Goal: Information Seeking & Learning: Learn about a topic

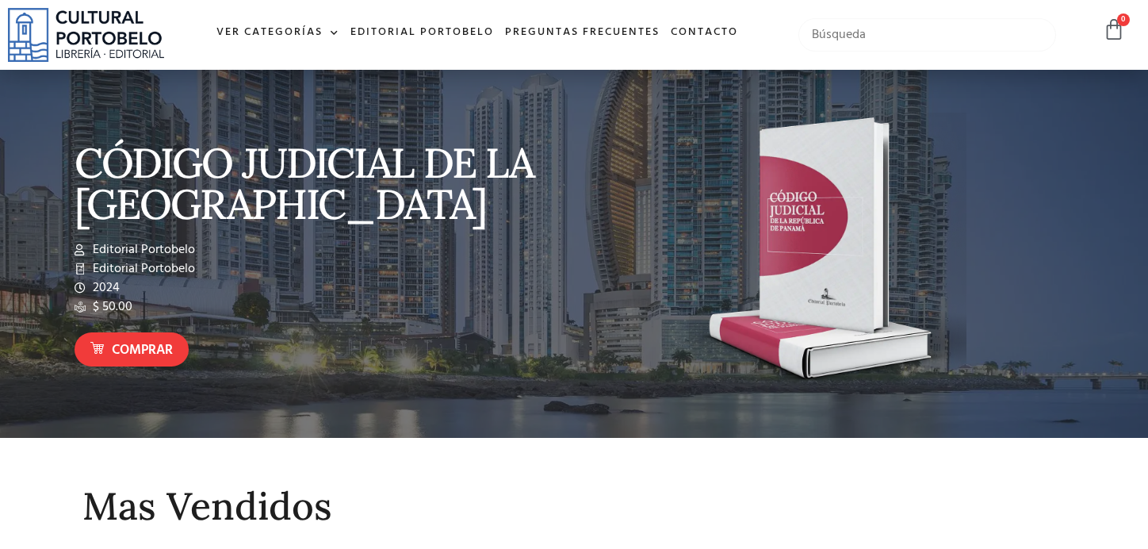
click at [953, 26] on input "text" at bounding box center [927, 34] width 258 height 33
click at [296, 29] on link "Ver Categorías" at bounding box center [278, 33] width 134 height 34
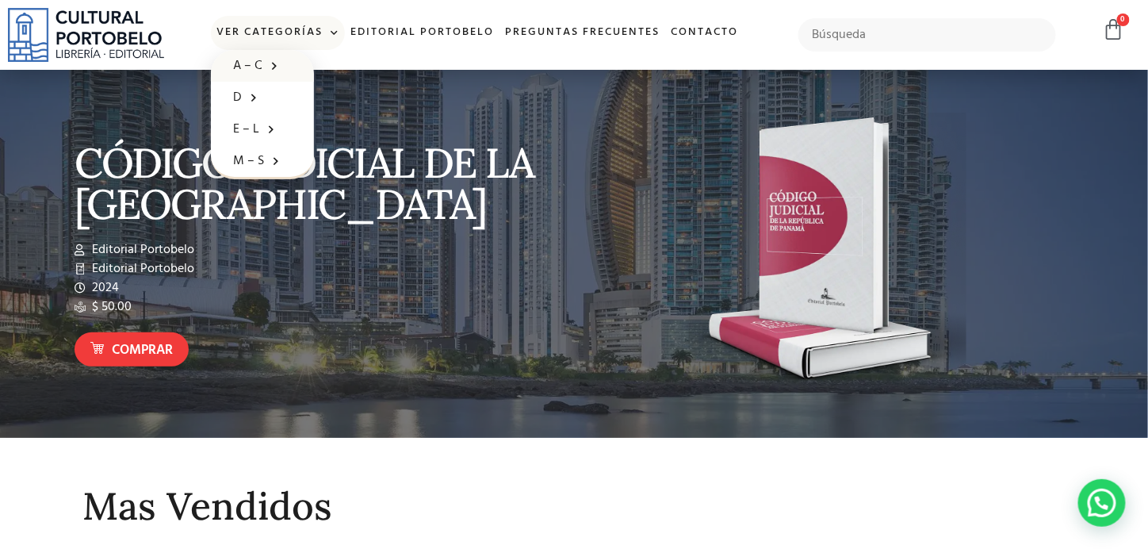
click at [243, 65] on link "A – C" at bounding box center [262, 66] width 103 height 32
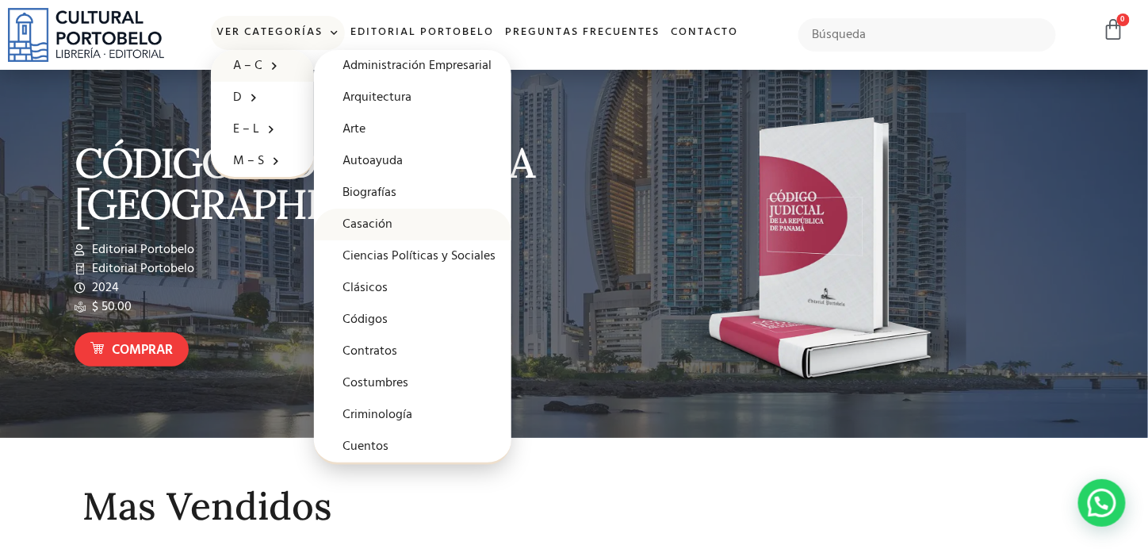
click at [354, 214] on link "Casación" at bounding box center [412, 224] width 197 height 32
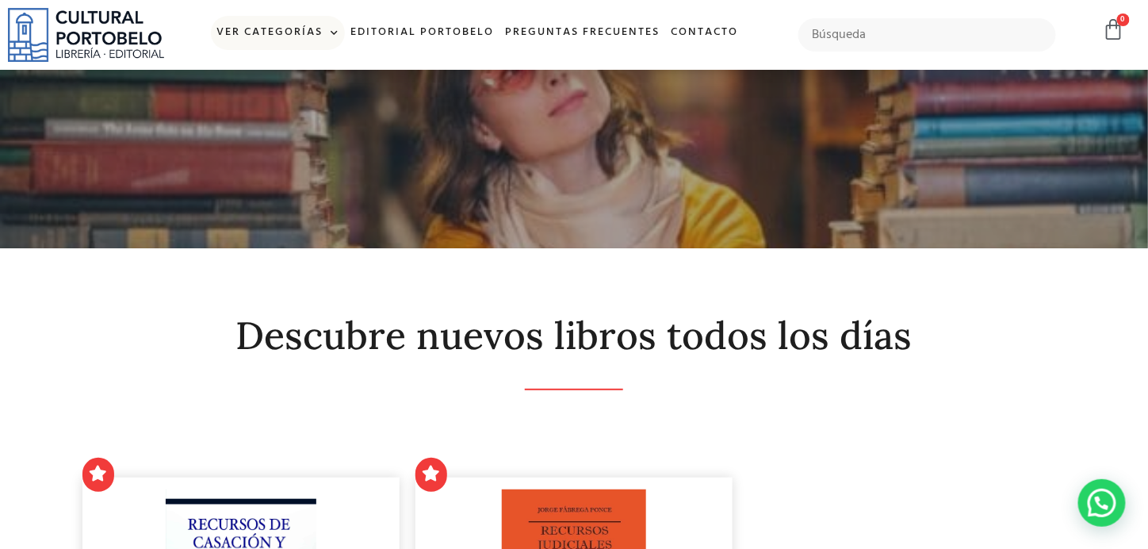
click at [243, 34] on link "Ver Categorías" at bounding box center [278, 33] width 134 height 34
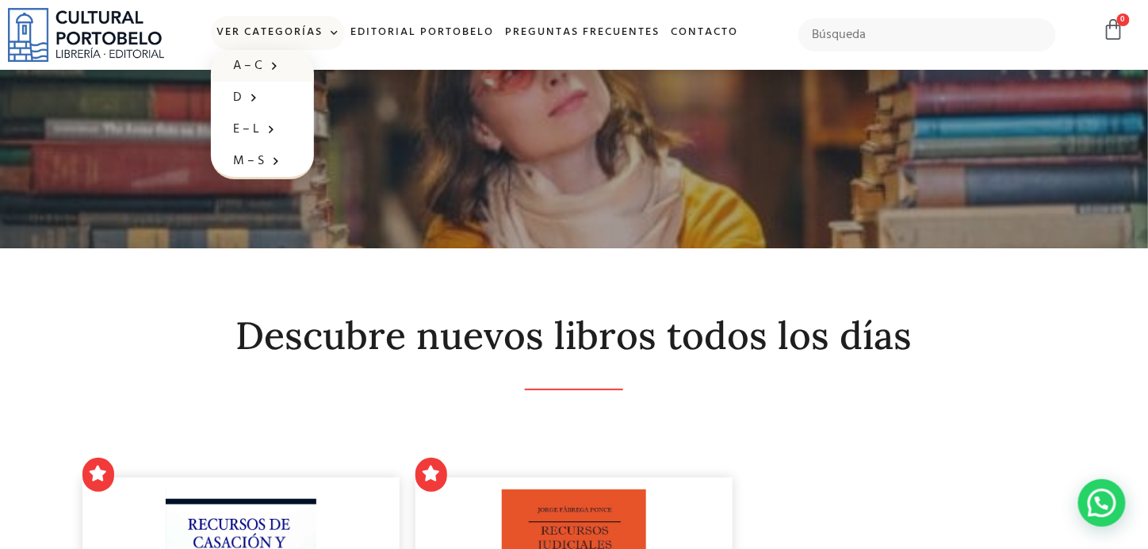
click at [247, 63] on link "A – C" at bounding box center [262, 66] width 103 height 32
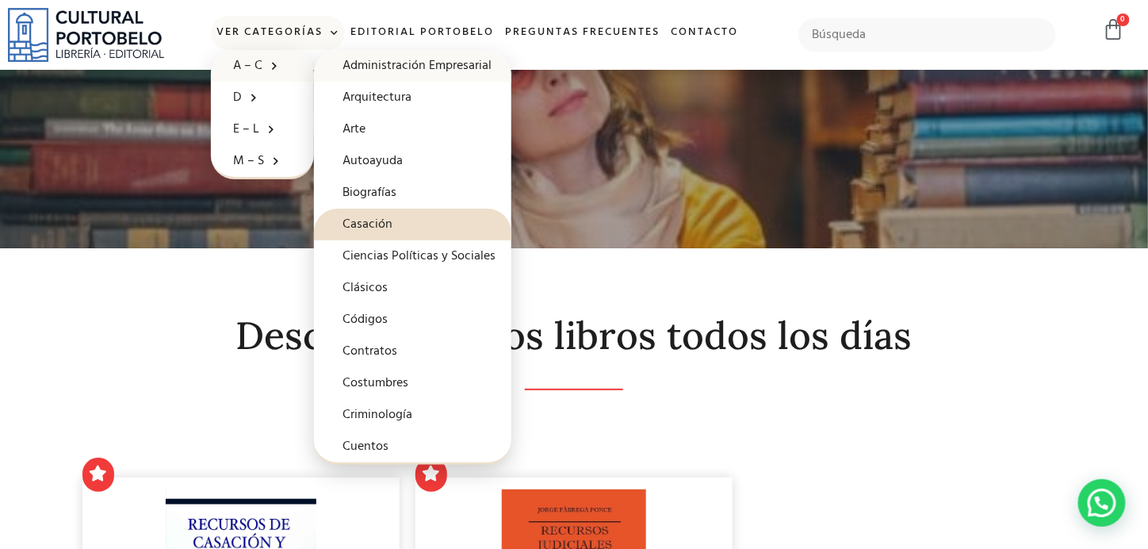
click at [362, 59] on link "Administración Empresarial" at bounding box center [412, 66] width 197 height 32
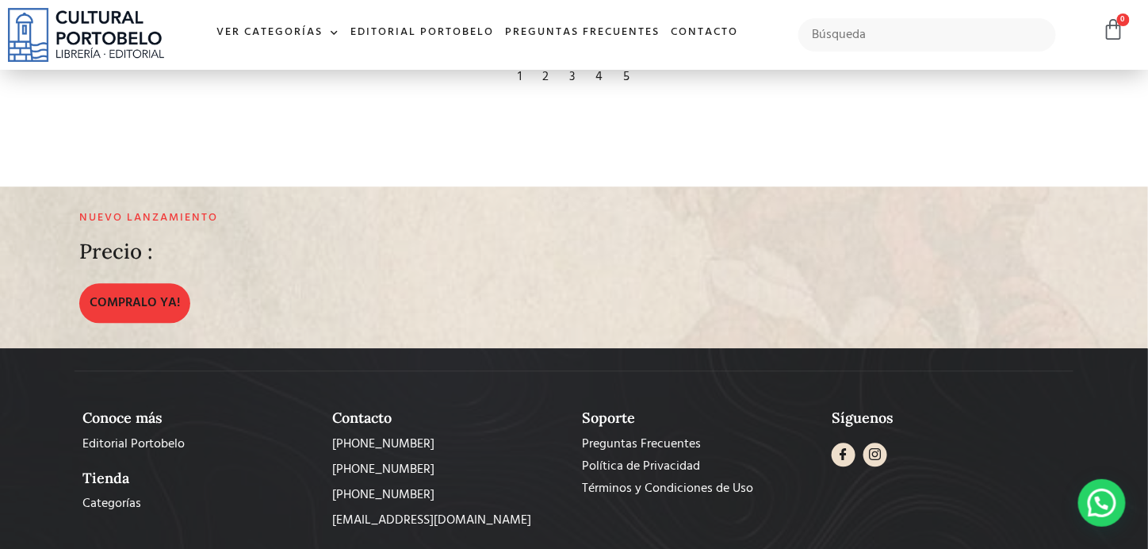
scroll to position [3000, 0]
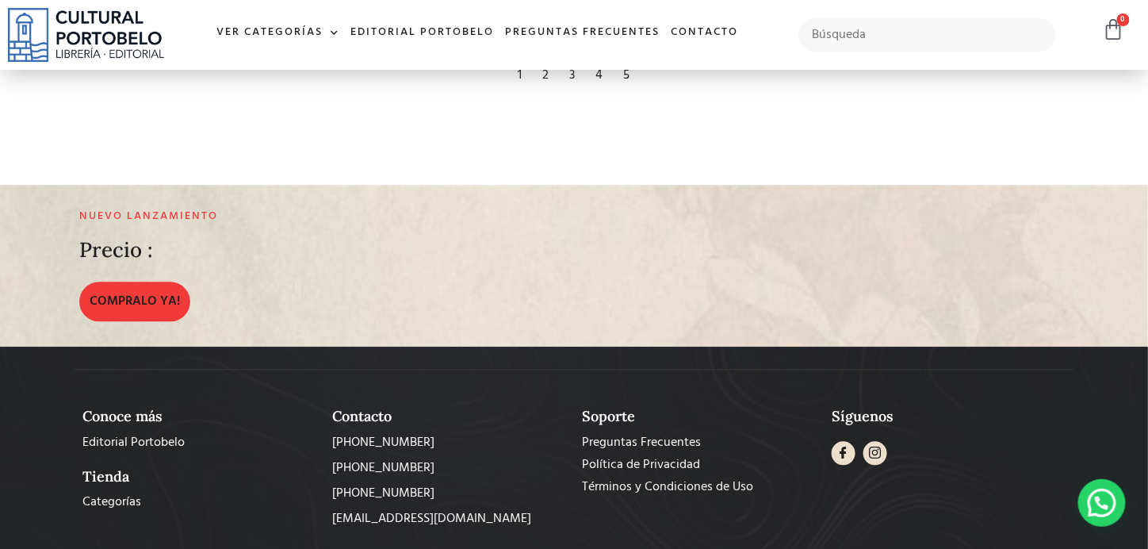
click at [547, 94] on div "2" at bounding box center [546, 76] width 22 height 35
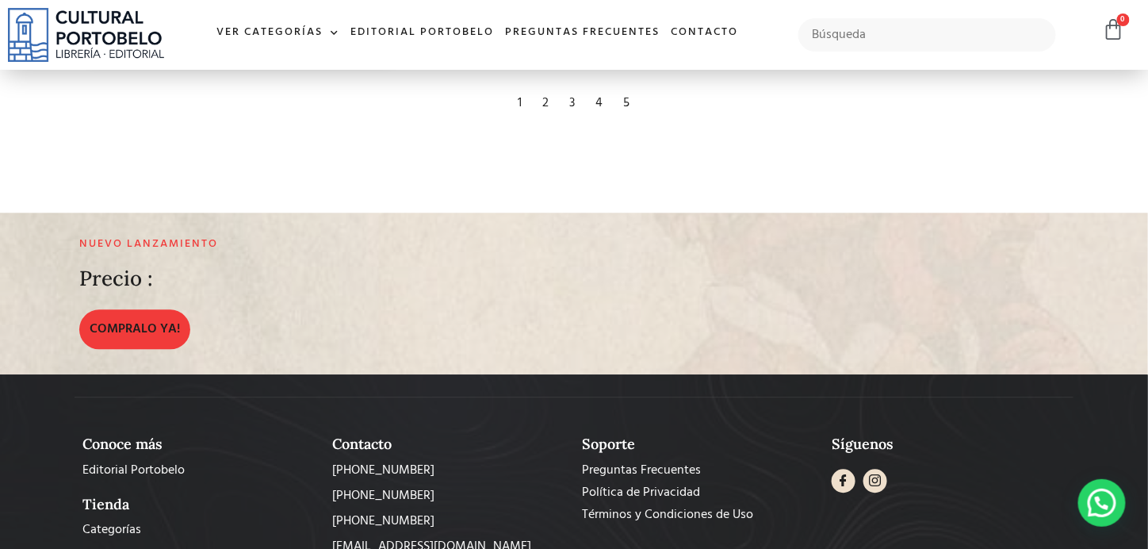
scroll to position [2990, 0]
click at [599, 121] on div "4" at bounding box center [599, 103] width 23 height 35
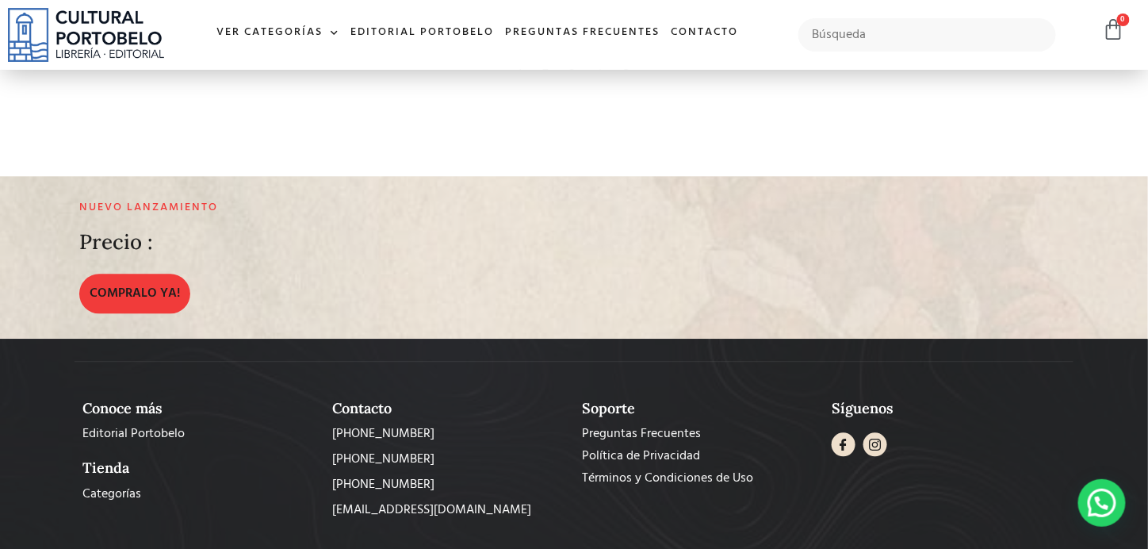
scroll to position [3022, 0]
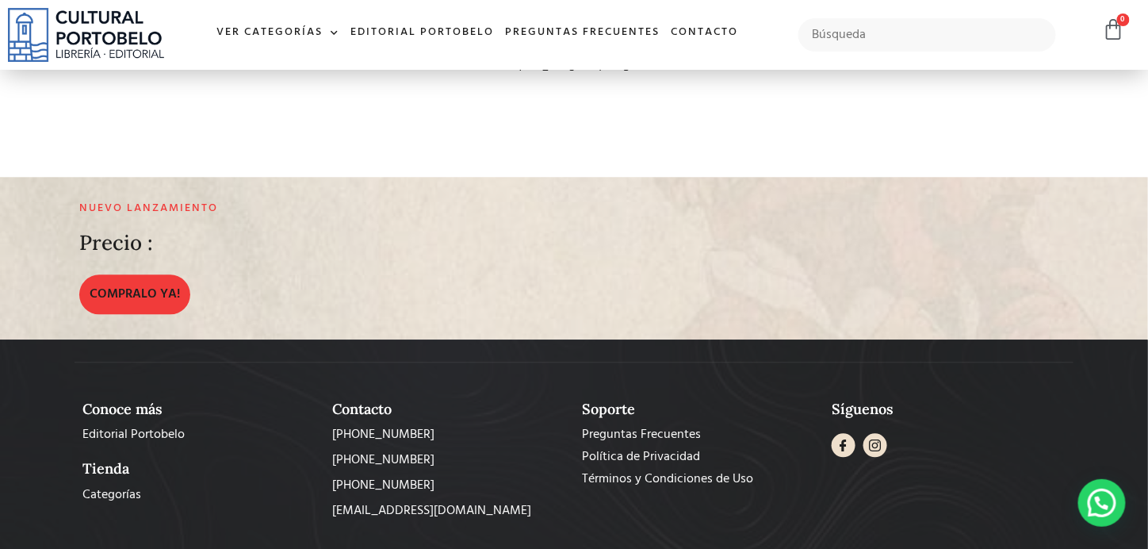
click at [632, 85] on div "5" at bounding box center [627, 67] width 22 height 35
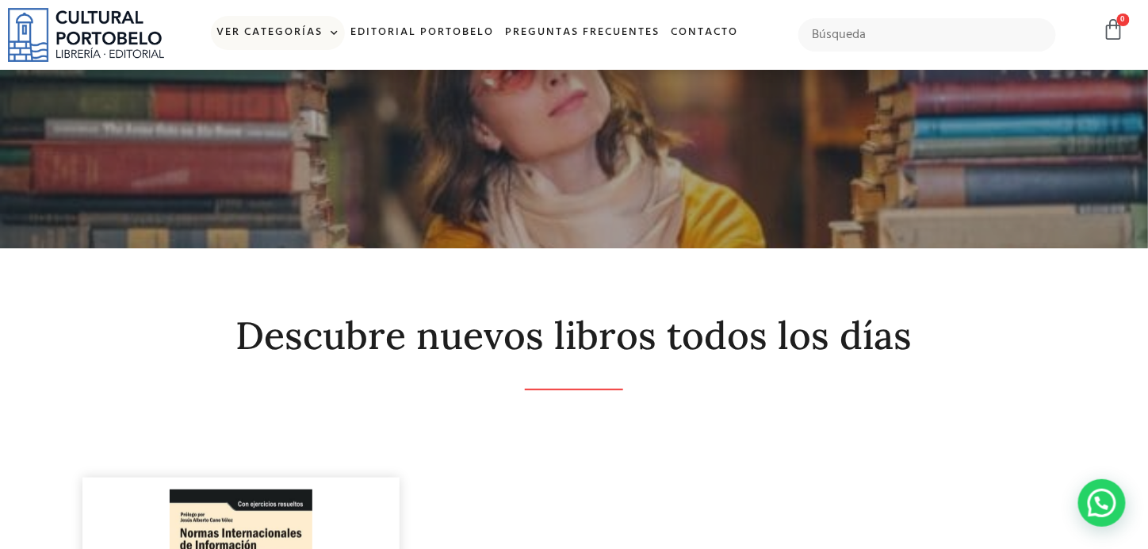
click at [270, 31] on link "Ver Categorías" at bounding box center [278, 33] width 134 height 34
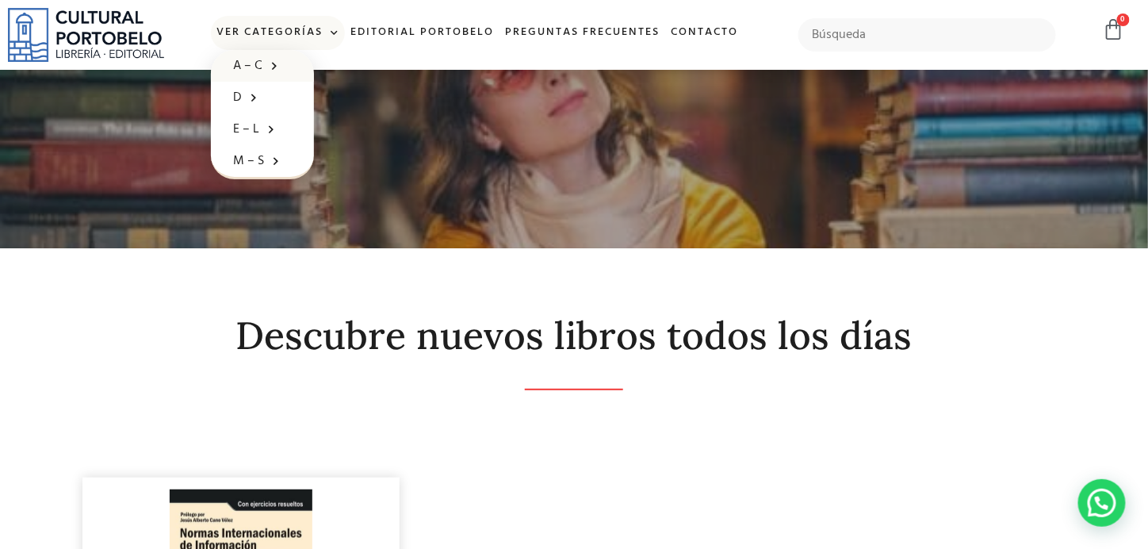
click at [249, 58] on link "A – C" at bounding box center [262, 66] width 103 height 32
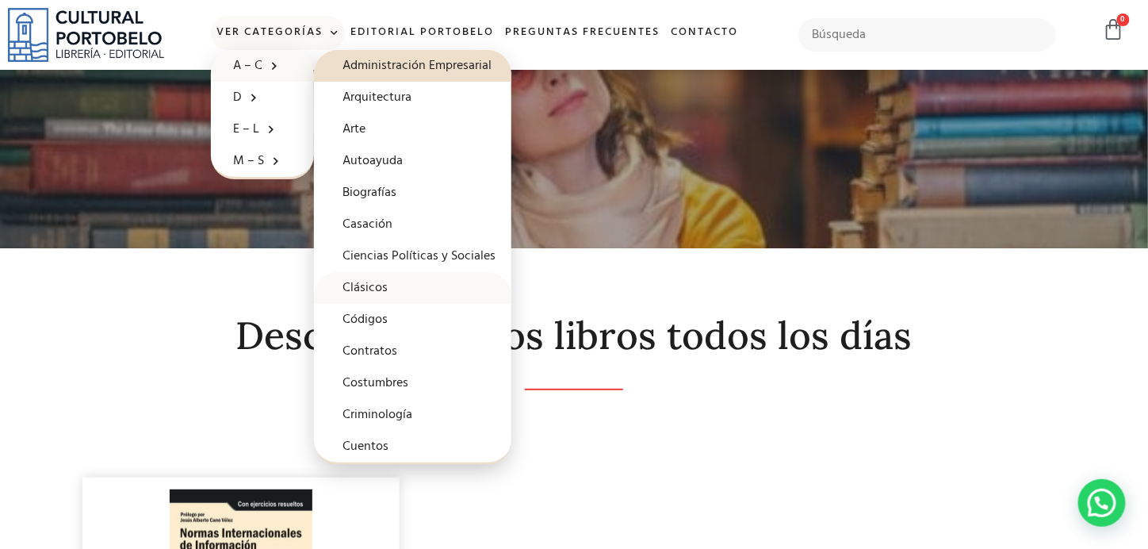
click at [352, 289] on link "Clásicos" at bounding box center [412, 288] width 197 height 32
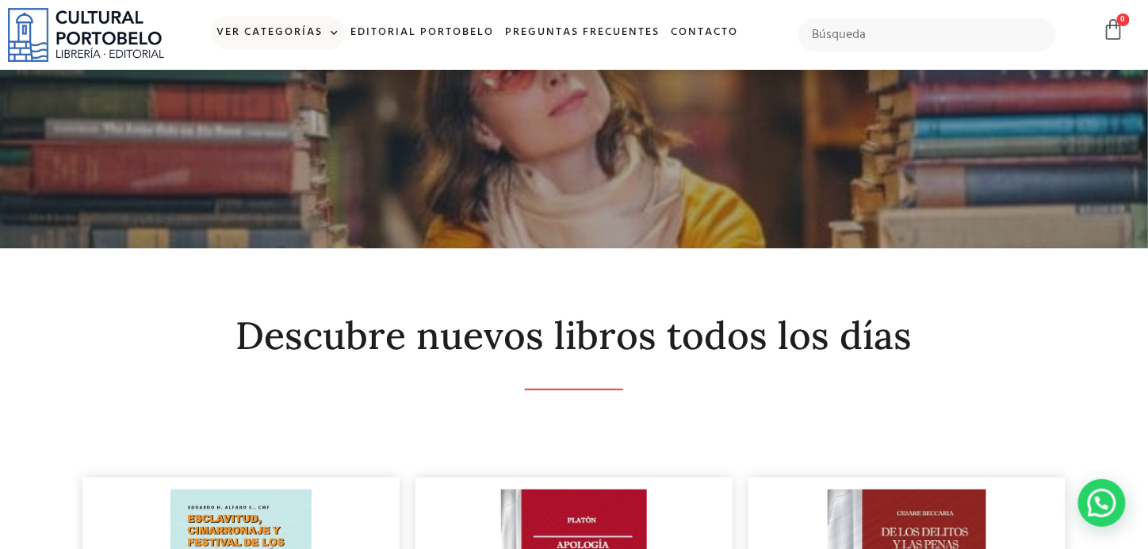
click at [285, 29] on link "Ver Categorías" at bounding box center [278, 33] width 134 height 34
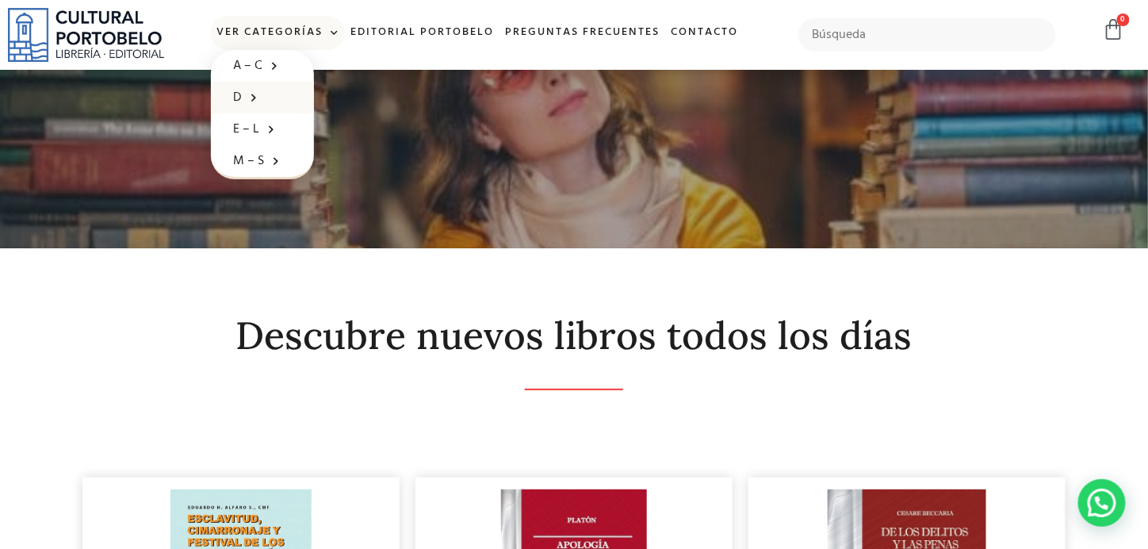
click at [238, 96] on link "D" at bounding box center [262, 98] width 103 height 32
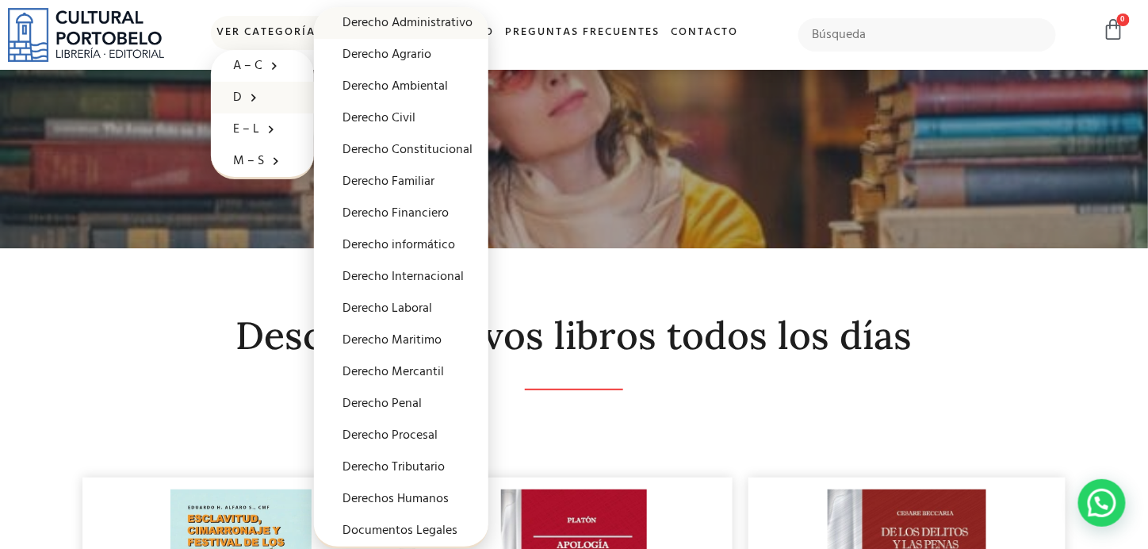
click at [361, 32] on link "Derecho Administrativo" at bounding box center [401, 23] width 174 height 32
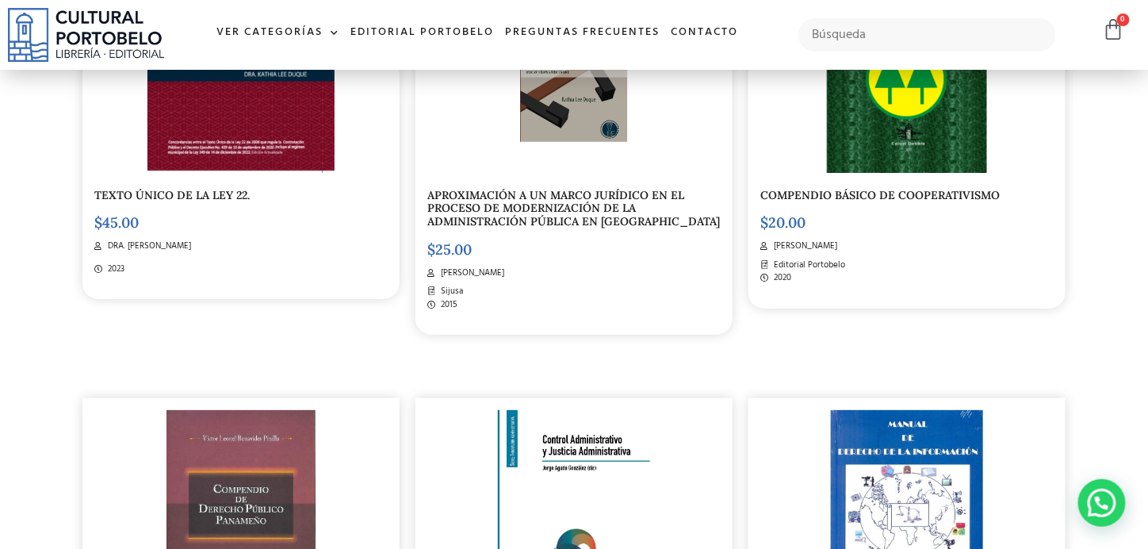
scroll to position [1934, 0]
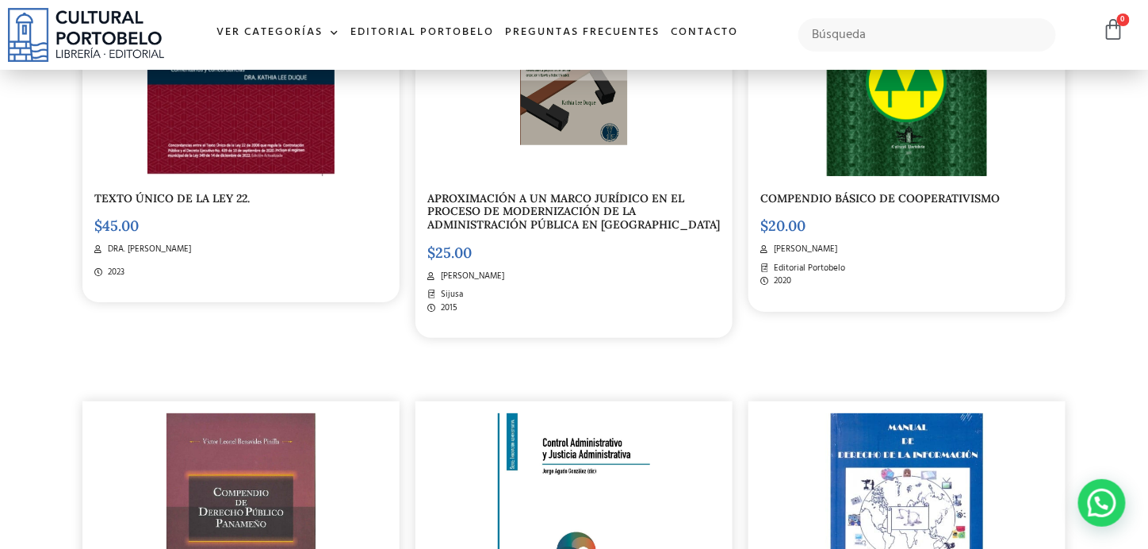
click at [461, 232] on link "APROXIMACIÓN A UN MARCO JURÍDICO EN EL PROCESO DE MODERNIZACIÓN DE LA ADMINISTR…" at bounding box center [573, 211] width 292 height 41
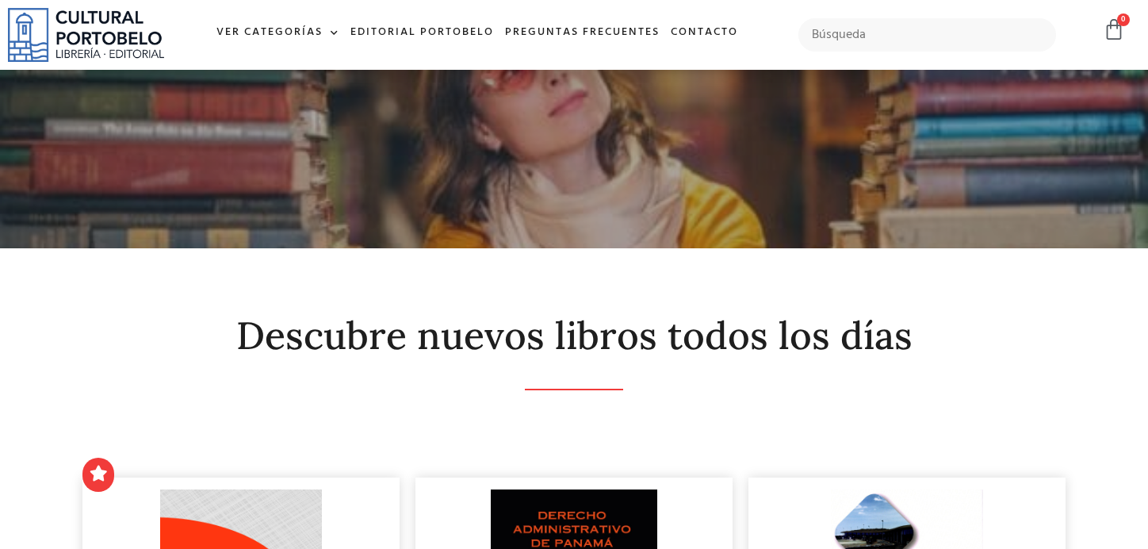
scroll to position [1934, 0]
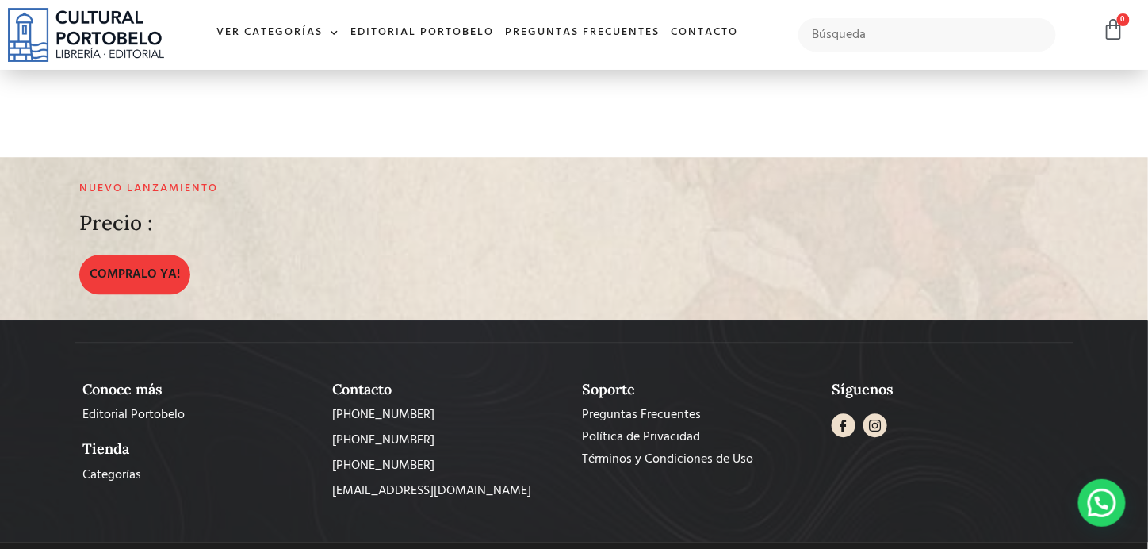
scroll to position [3161, 0]
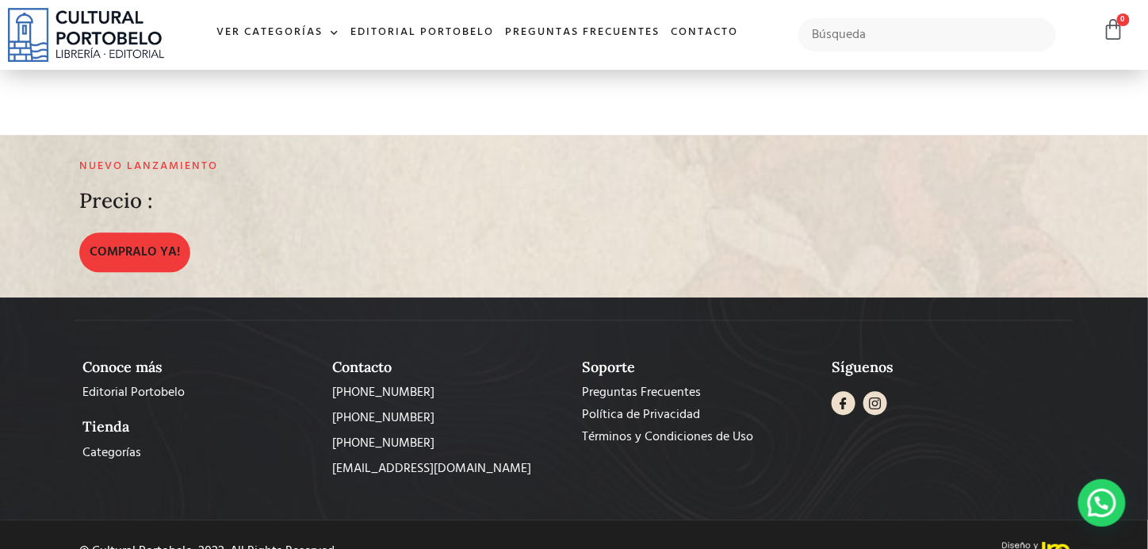
click at [584, 43] on div "2" at bounding box center [586, 25] width 22 height 35
click at [586, 43] on div "2" at bounding box center [586, 25] width 22 height 35
